Goal: Transaction & Acquisition: Subscribe to service/newsletter

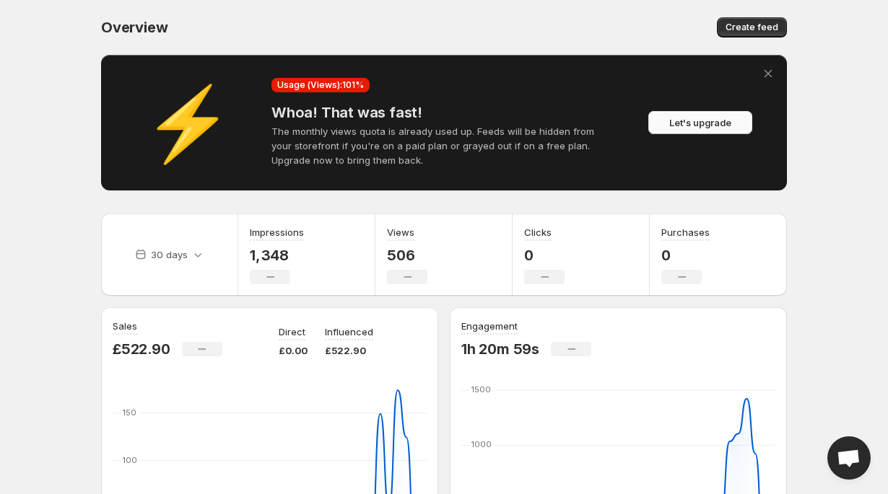
click at [711, 120] on span "Let's upgrade" at bounding box center [700, 122] width 62 height 14
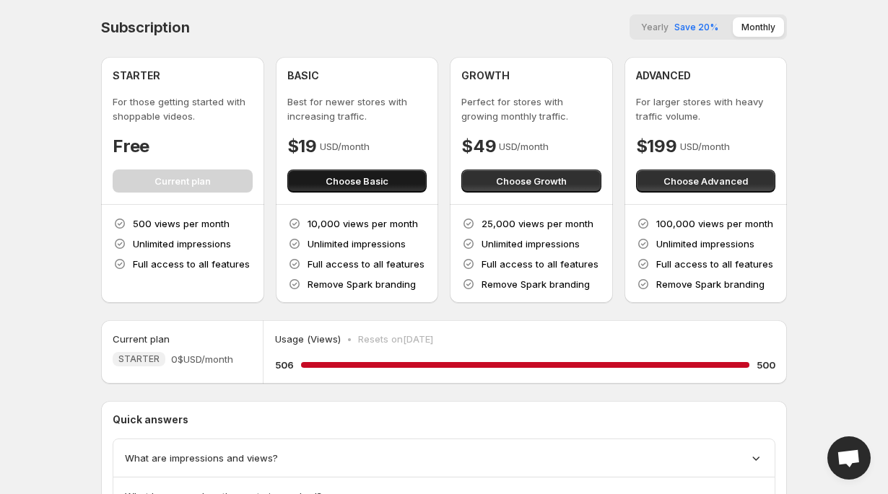
click at [403, 178] on button "Choose Basic" at bounding box center [357, 181] width 140 height 23
